Goal: Task Accomplishment & Management: Manage account settings

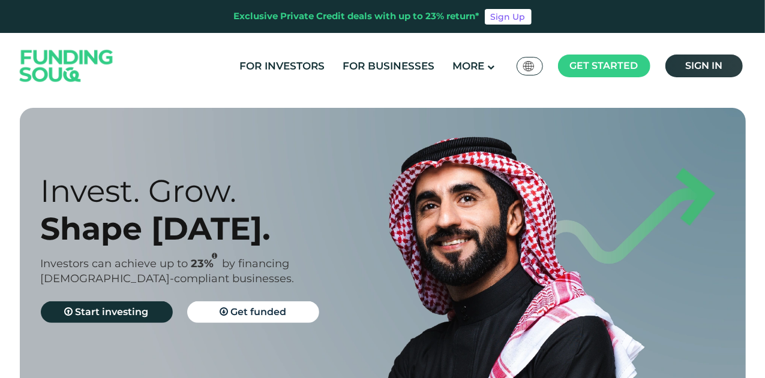
click at [705, 58] on link "Sign in" at bounding box center [703, 66] width 77 height 23
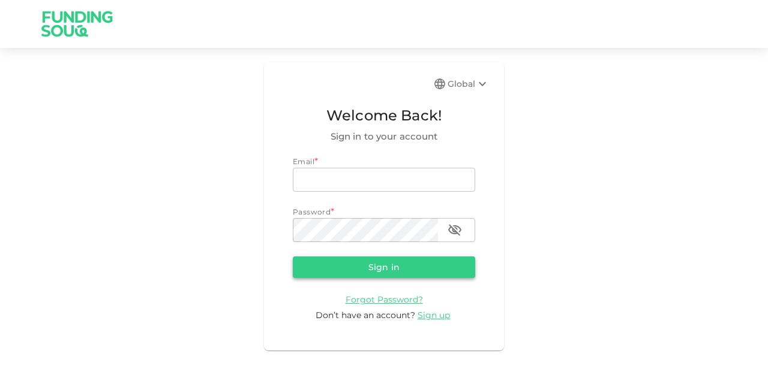
type input "mohanad.y.yasin@hotmail.com"
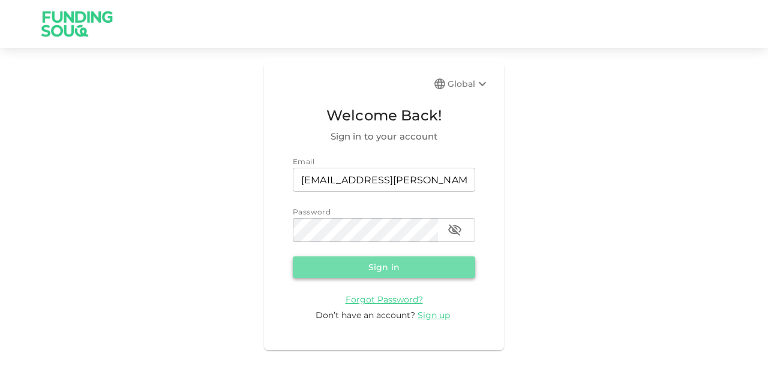
click at [346, 273] on button "Sign in" at bounding box center [384, 268] width 182 height 22
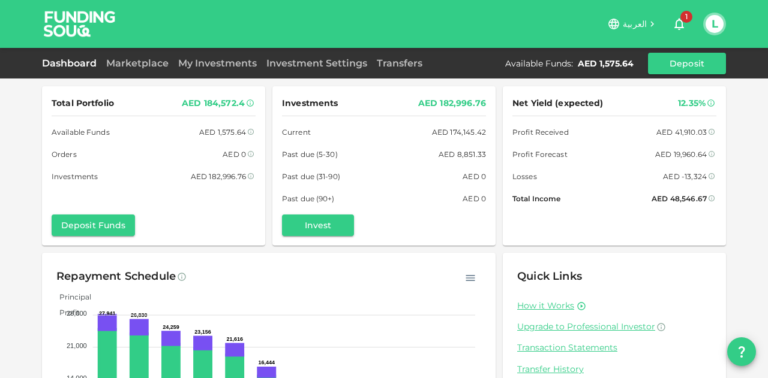
click at [673, 25] on icon "button" at bounding box center [679, 24] width 14 height 14
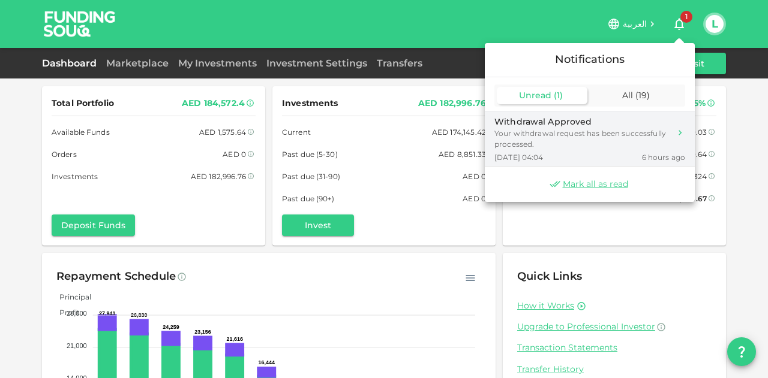
click at [556, 144] on div "Your withdrawal request has been successfully processed." at bounding box center [582, 139] width 176 height 22
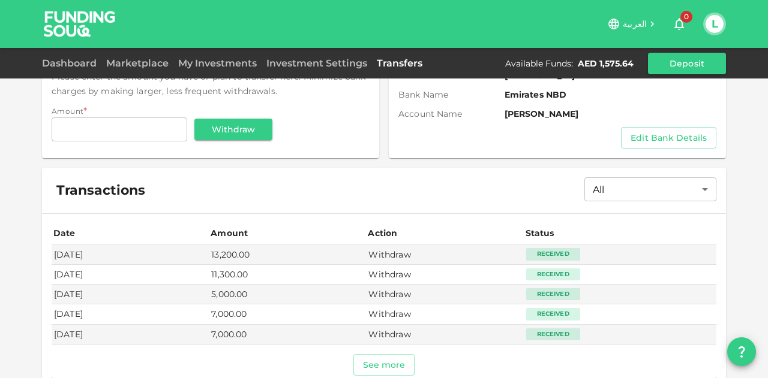
scroll to position [164, 0]
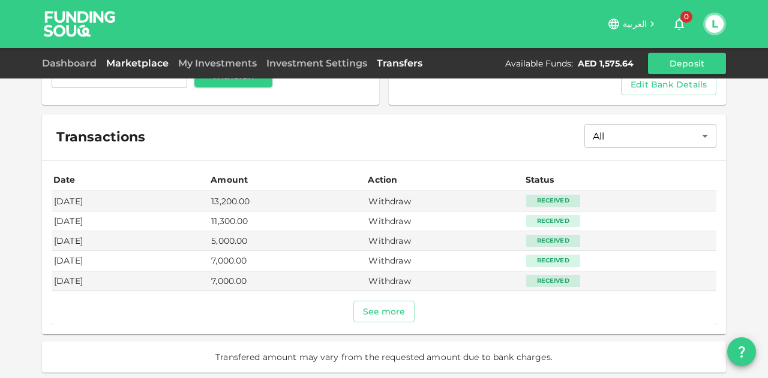
click at [102, 59] on link "Marketplace" at bounding box center [137, 63] width 72 height 11
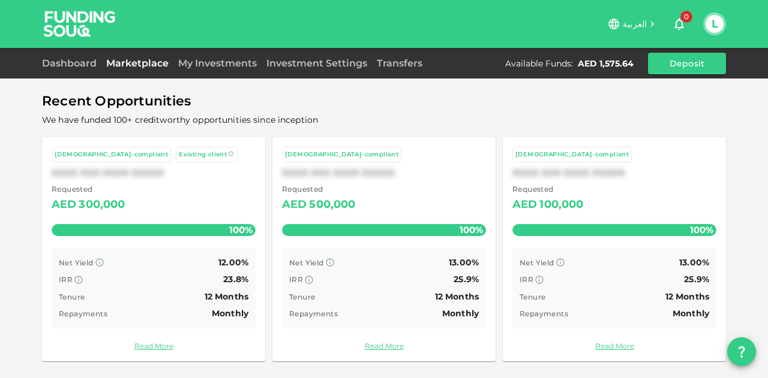
scroll to position [65, 0]
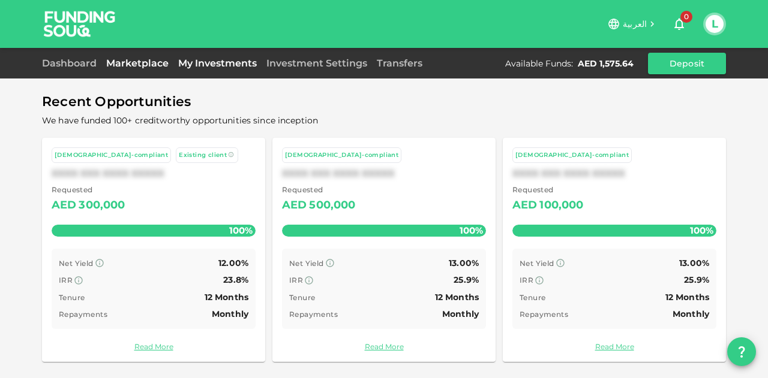
click at [223, 59] on link "My Investments" at bounding box center [217, 63] width 88 height 11
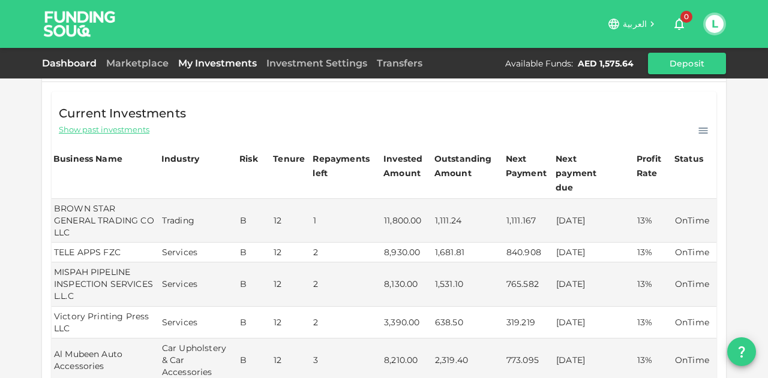
click at [83, 63] on link "Dashboard" at bounding box center [71, 63] width 59 height 11
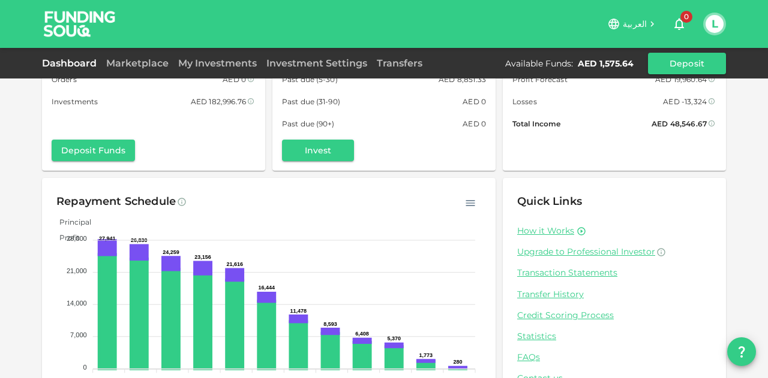
scroll to position [118, 0]
